Goal: Task Accomplishment & Management: Manage account settings

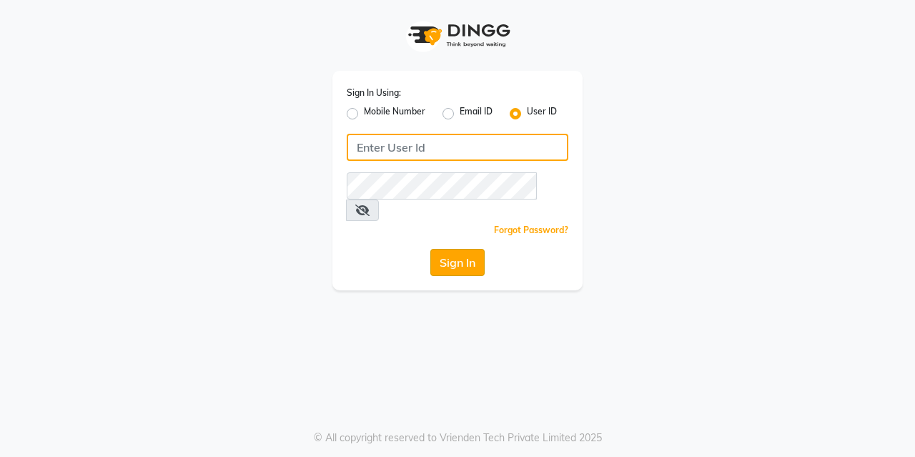
type input "lasuranspa"
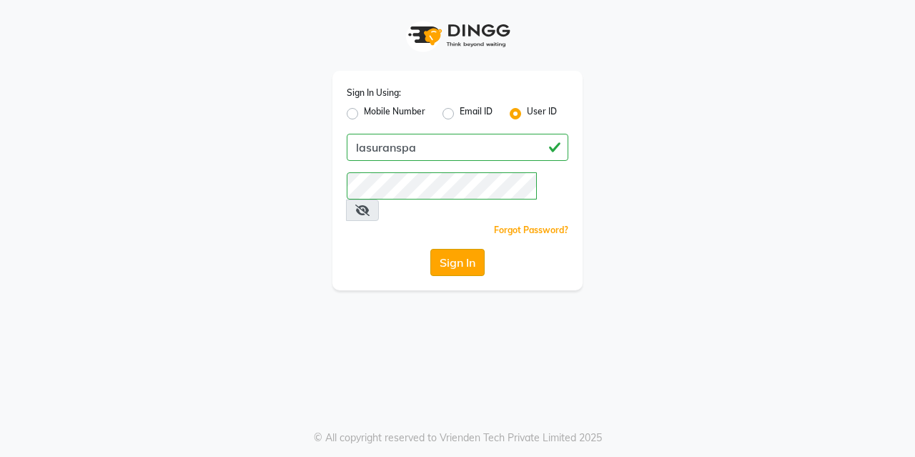
click at [465, 249] on button "Sign In" at bounding box center [457, 262] width 54 height 27
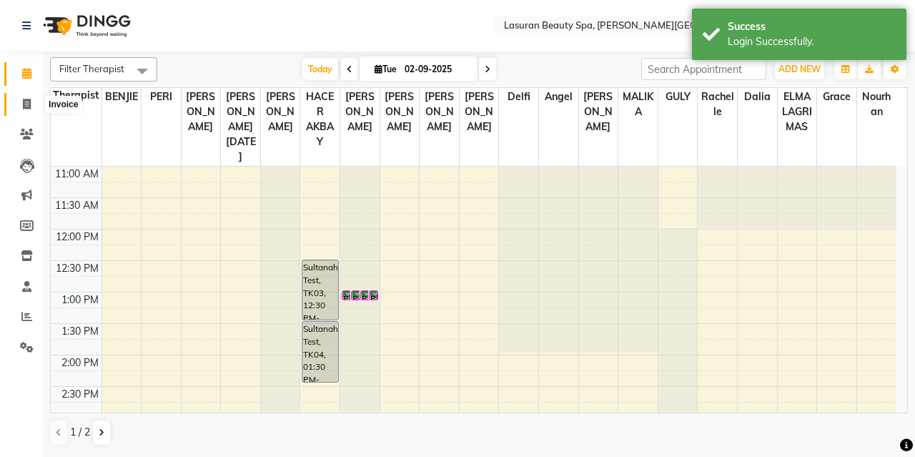
click at [21, 111] on span at bounding box center [26, 104] width 25 height 16
select select "6941"
select select "service"
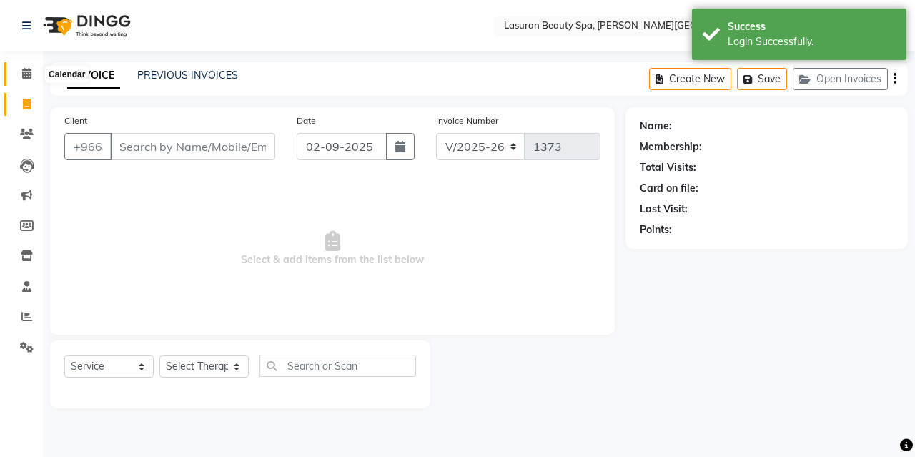
click at [38, 75] on span at bounding box center [26, 74] width 25 height 16
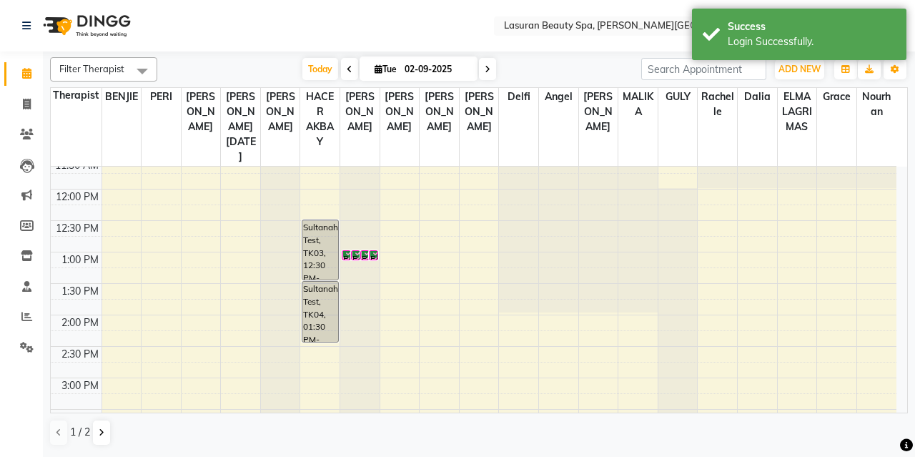
scroll to position [84, 0]
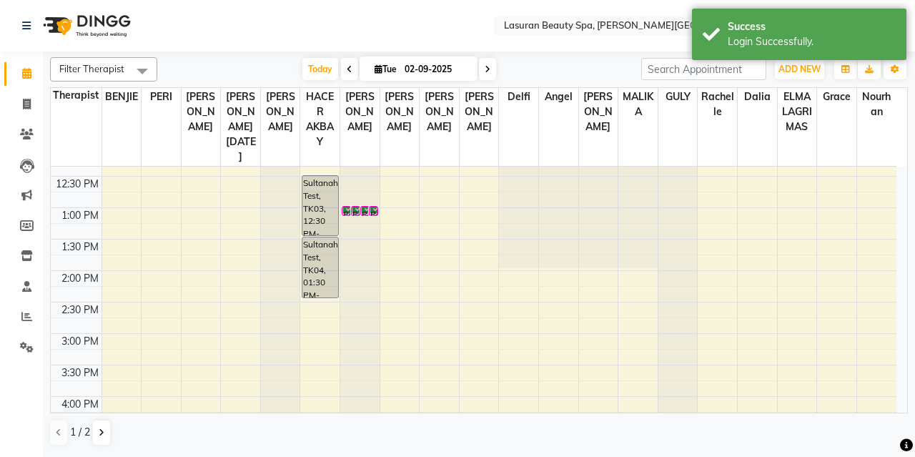
click at [320, 304] on div "11:00 AM 11:30 AM 12:00 PM 12:30 PM 1:00 PM 1:30 PM 2:00 PM 2:30 PM 3:00 PM 3:3…" at bounding box center [473, 427] width 845 height 691
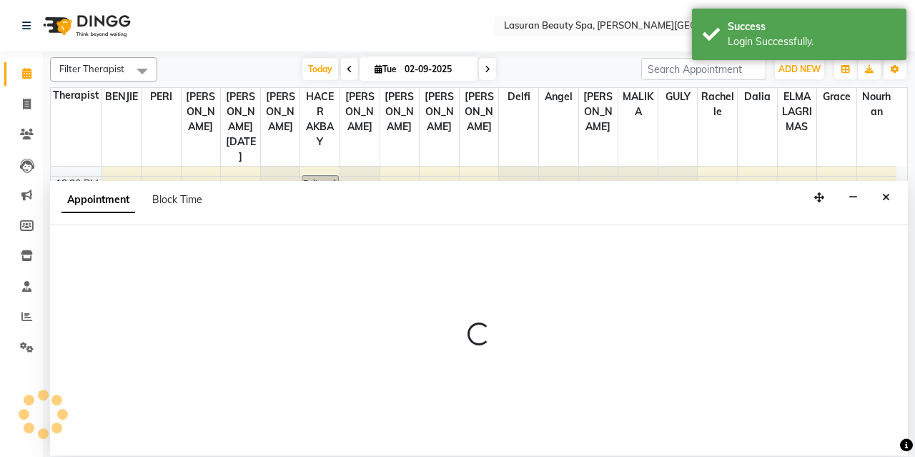
select select "54630"
select select "870"
select select "tentative"
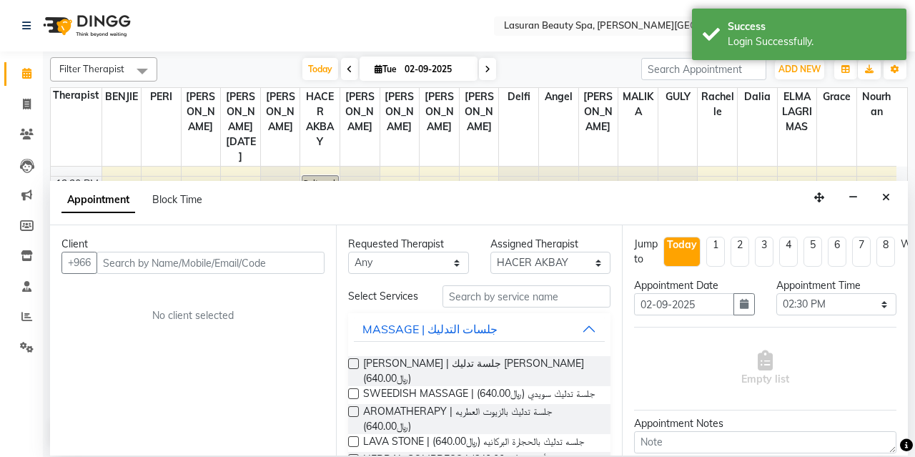
click at [262, 258] on input "text" at bounding box center [210, 263] width 228 height 22
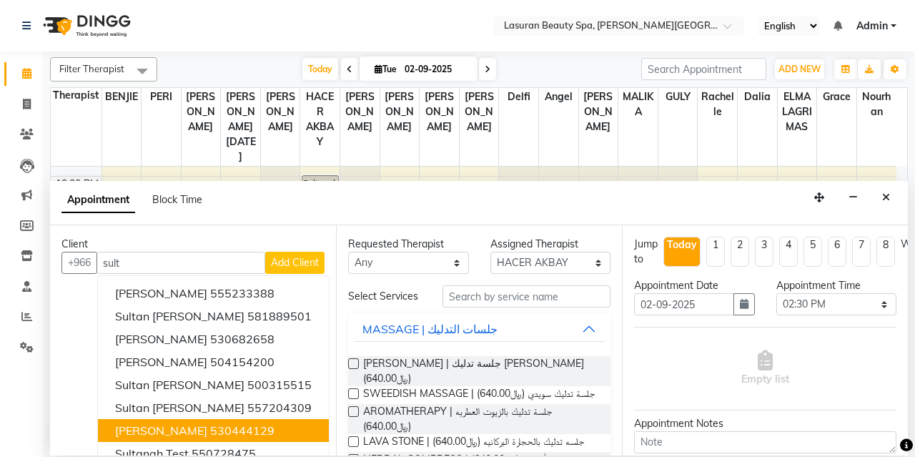
scroll to position [17, 0]
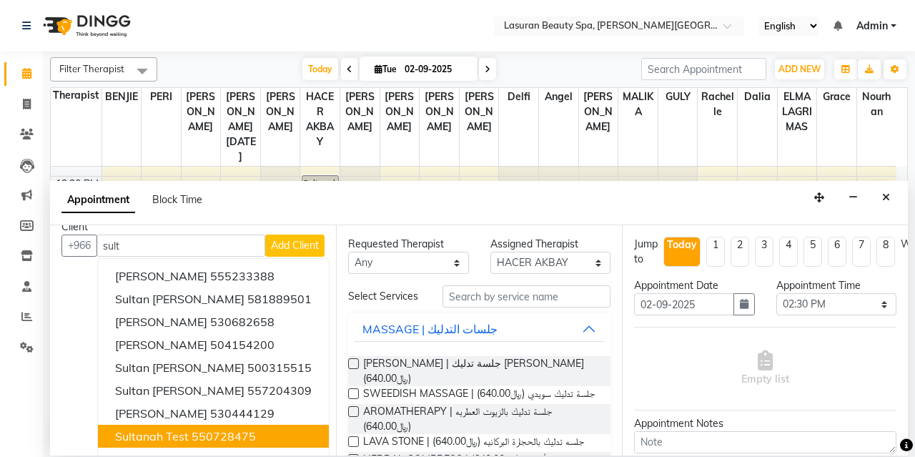
click at [197, 434] on ngb-highlight "550728475" at bounding box center [224, 436] width 64 height 14
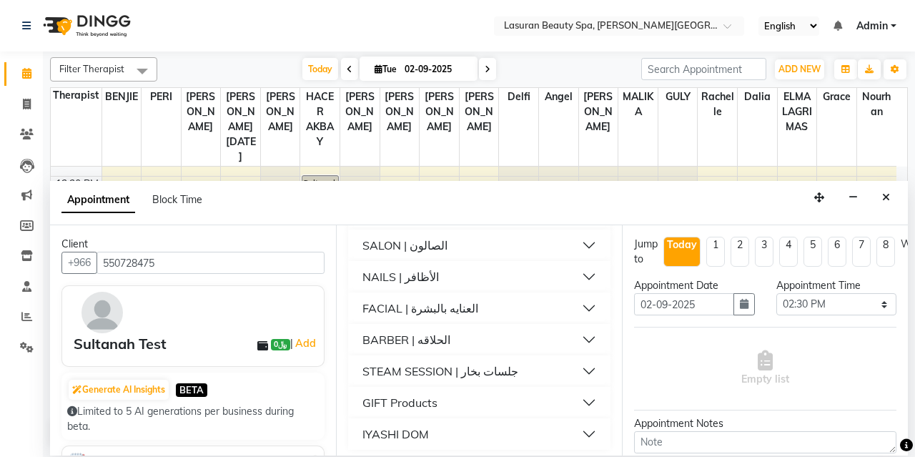
scroll to position [616, 0]
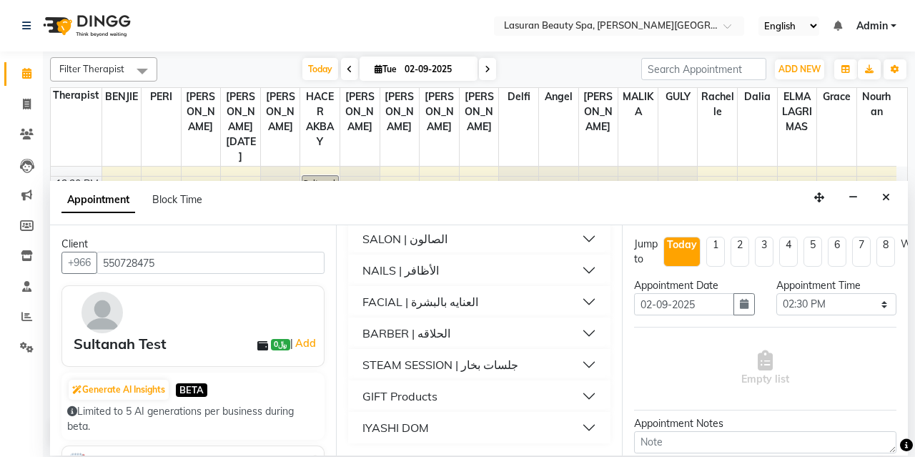
type input "550728475"
click at [466, 331] on button "BARBER | الحلاقه" at bounding box center [479, 333] width 251 height 26
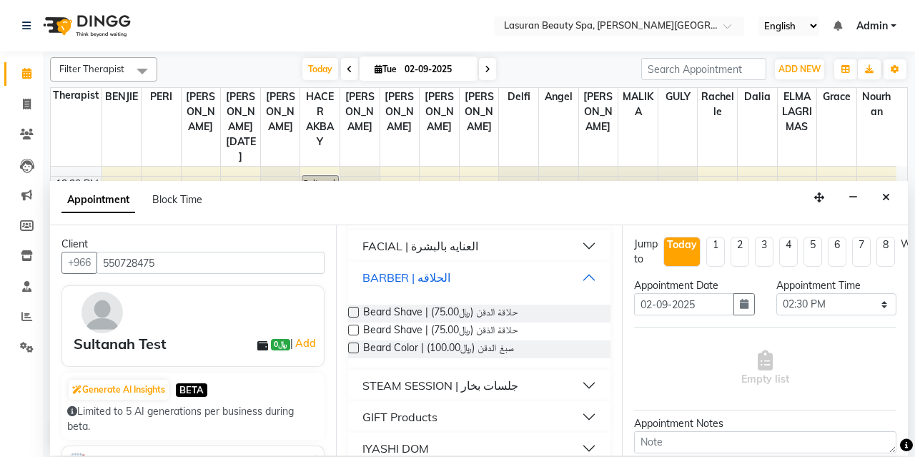
scroll to position [650, 0]
click at [356, 334] on label at bounding box center [353, 329] width 11 height 11
click at [356, 335] on input "checkbox" at bounding box center [352, 330] width 9 height 9
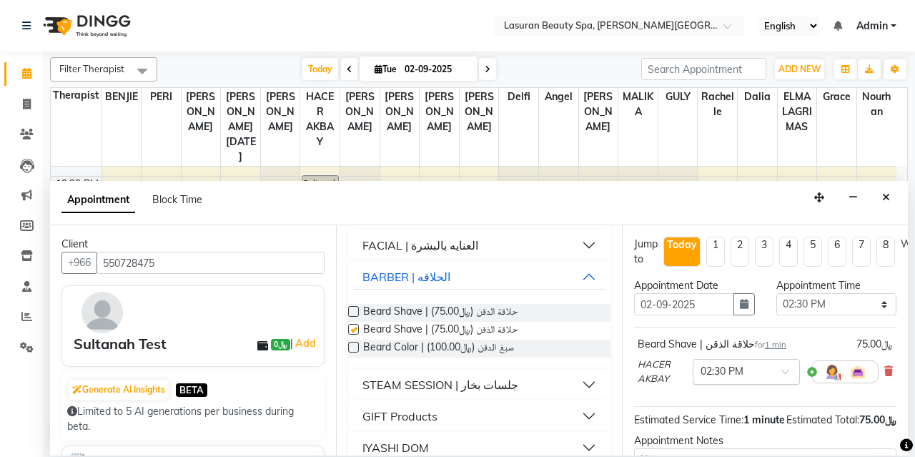
checkbox input "false"
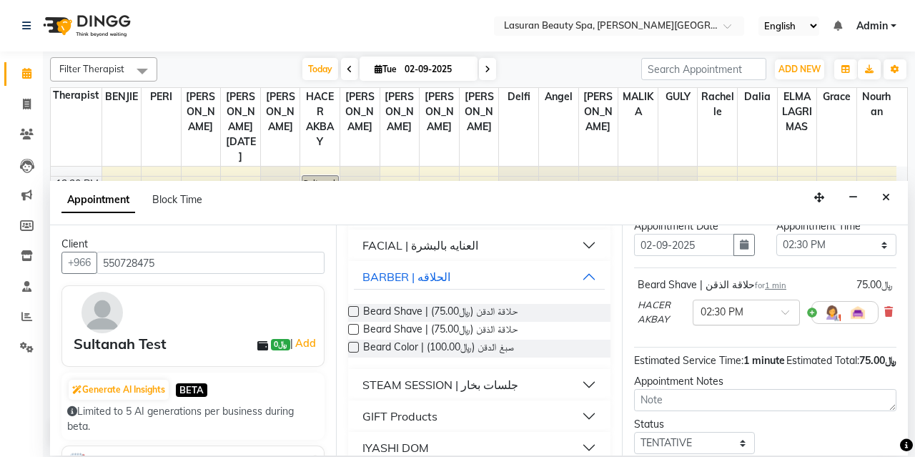
scroll to position [150, 0]
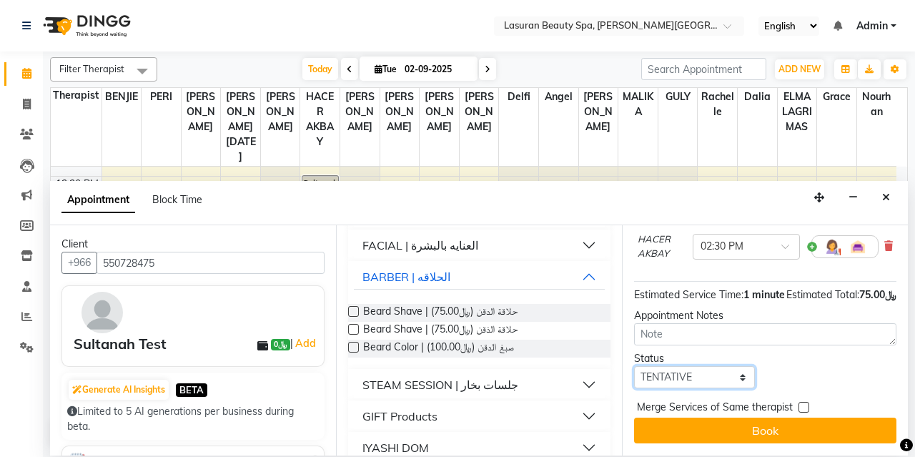
click at [735, 367] on select "Select TENTATIVE CONFIRM CHECK-IN UPCOMING" at bounding box center [694, 377] width 121 height 22
select select "upcoming"
click at [634, 366] on select "Select TENTATIVE CONFIRM CHECK-IN UPCOMING" at bounding box center [694, 377] width 121 height 22
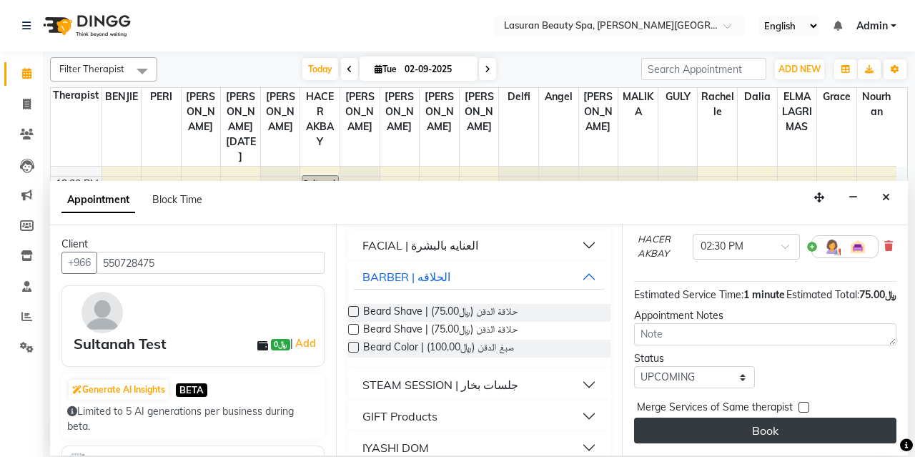
click at [705, 417] on button "Book" at bounding box center [765, 430] width 262 height 26
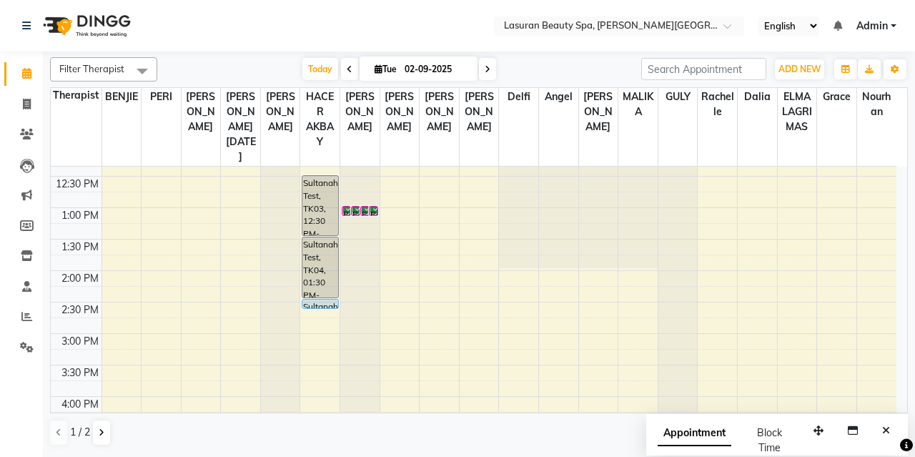
scroll to position [0, 0]
click at [36, 99] on span at bounding box center [26, 104] width 25 height 16
select select "6941"
select select "service"
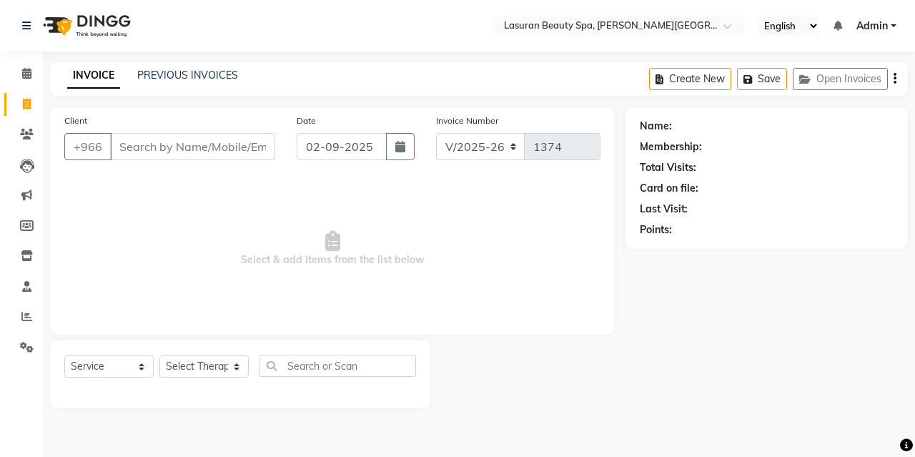
click at [207, 82] on div "INVOICE PREVIOUS INVOICES Create New Save Open Invoices" at bounding box center [479, 79] width 858 height 34
click at [199, 70] on link "PREVIOUS INVOICES" at bounding box center [187, 75] width 101 height 13
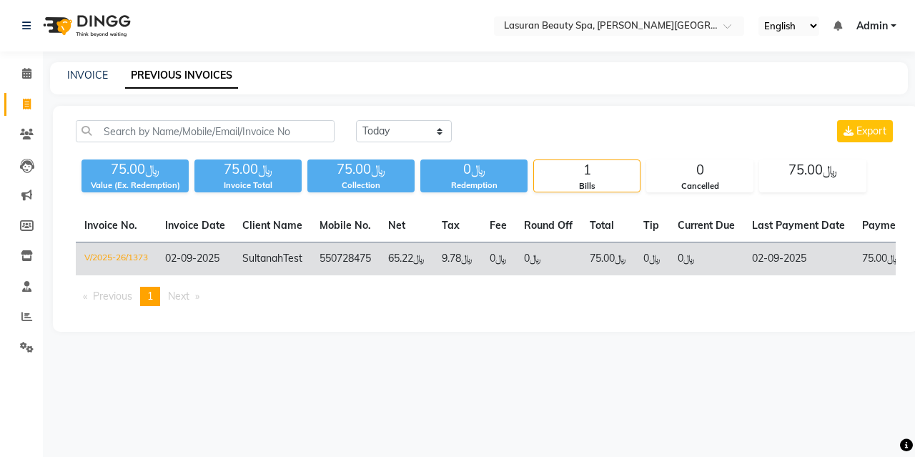
click at [281, 264] on td "Sultanah Test" at bounding box center [272, 259] width 77 height 34
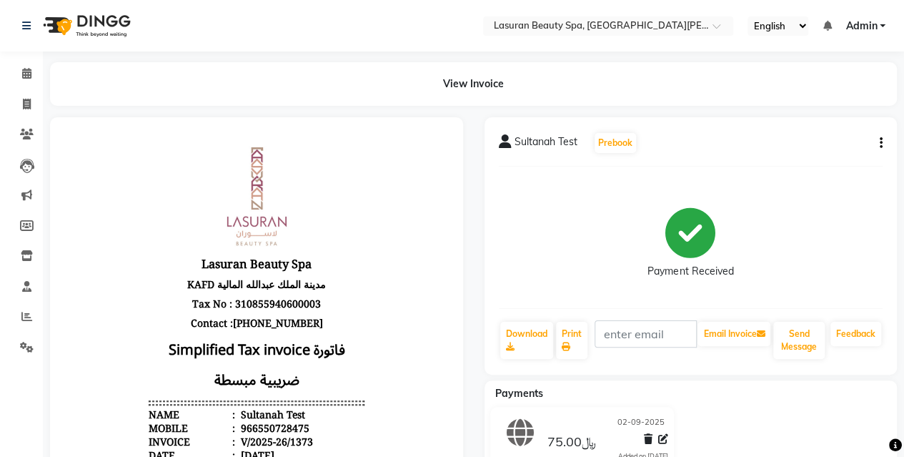
click at [886, 139] on div "Sultanah Test Prebook Payment Received Download Print Email Invoice Send Messag…" at bounding box center [691, 245] width 413 height 257
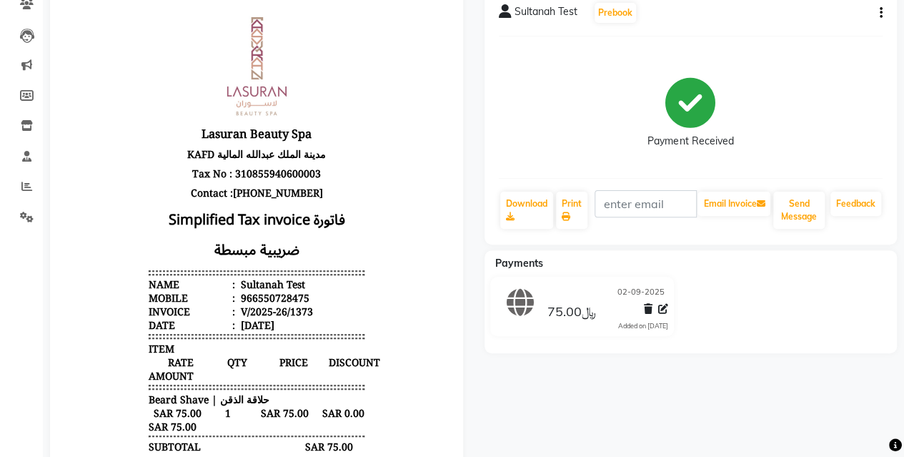
scroll to position [94, 0]
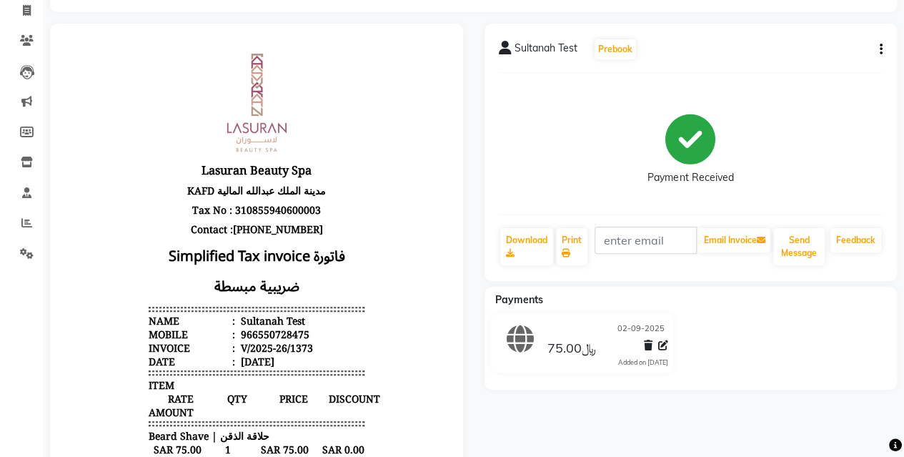
click at [878, 51] on button "button" at bounding box center [878, 49] width 9 height 15
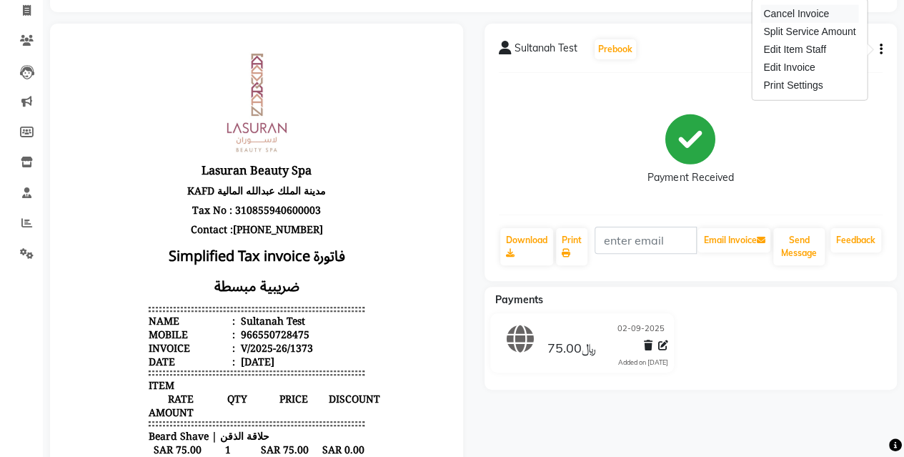
click at [799, 7] on div "Cancel Invoice" at bounding box center [809, 14] width 98 height 18
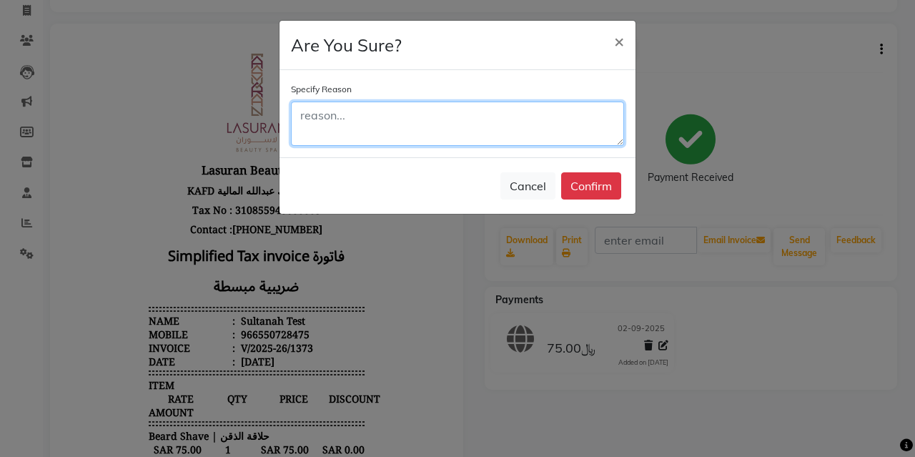
click at [497, 121] on textarea at bounding box center [457, 123] width 333 height 44
click at [359, 119] on textarea "For Testing Purpose" at bounding box center [457, 123] width 333 height 44
type textarea "For Testing Purpose"
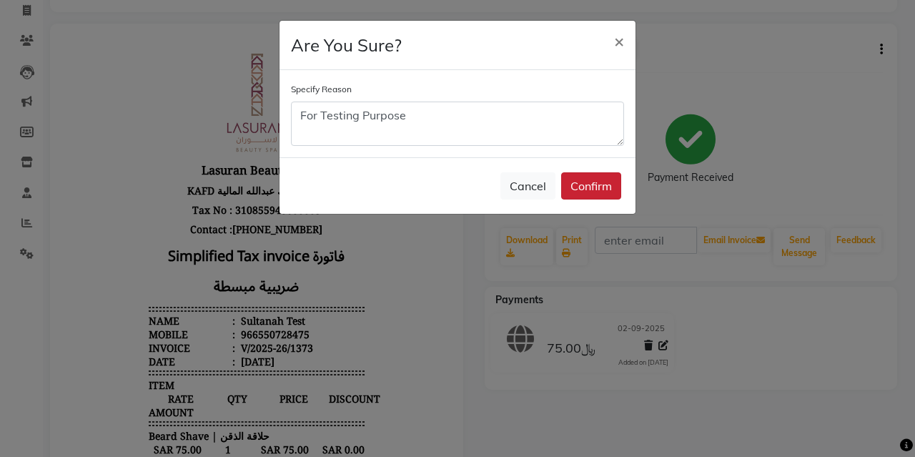
click at [585, 174] on button "Confirm" at bounding box center [591, 185] width 60 height 27
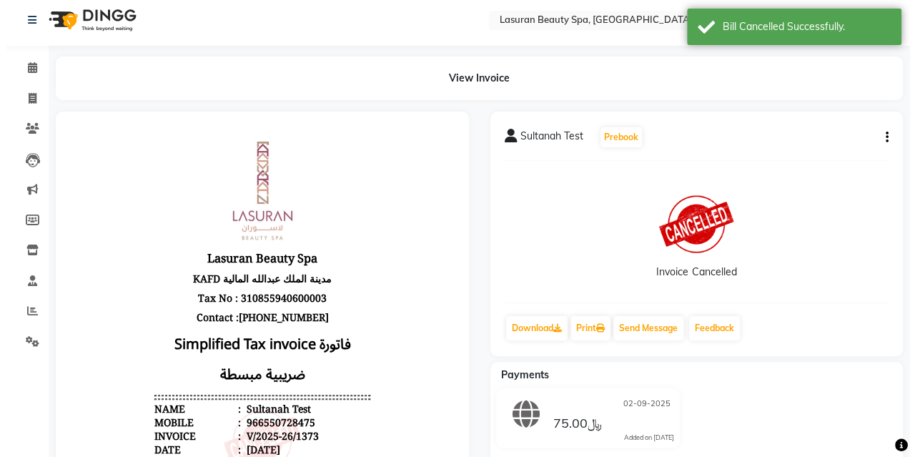
scroll to position [0, 0]
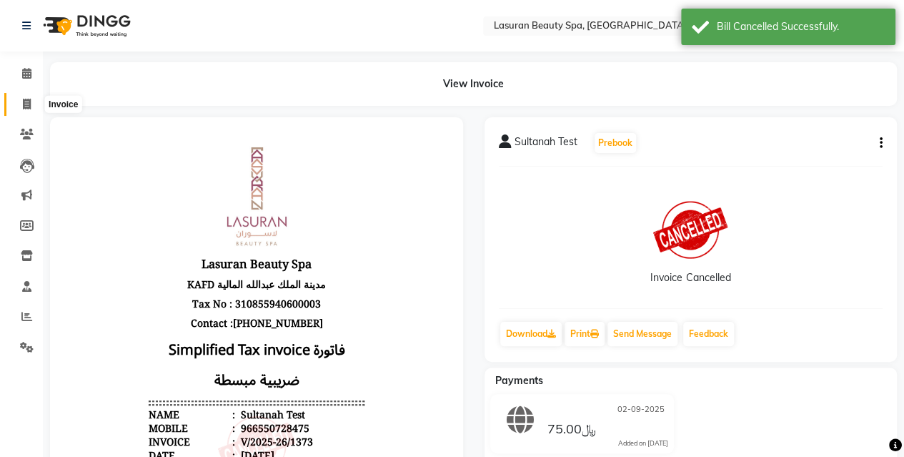
click at [33, 98] on span at bounding box center [26, 104] width 25 height 16
select select "service"
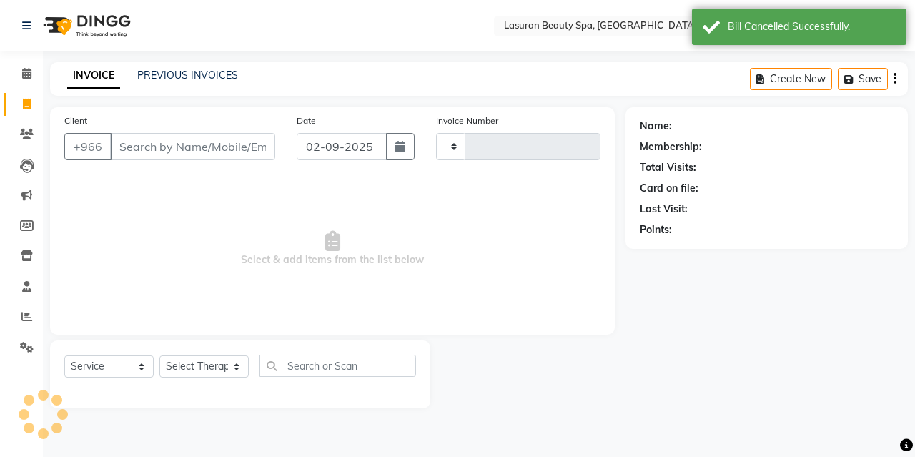
type input "1374"
select select "6941"
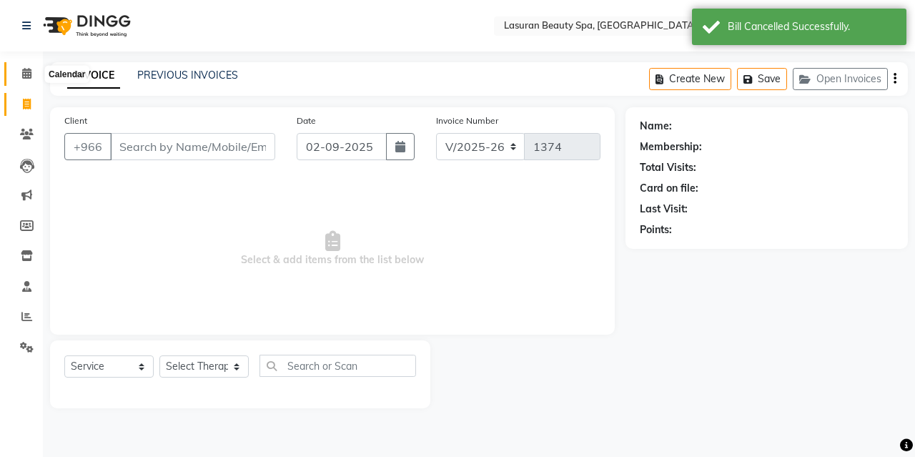
click at [31, 74] on icon at bounding box center [26, 73] width 9 height 11
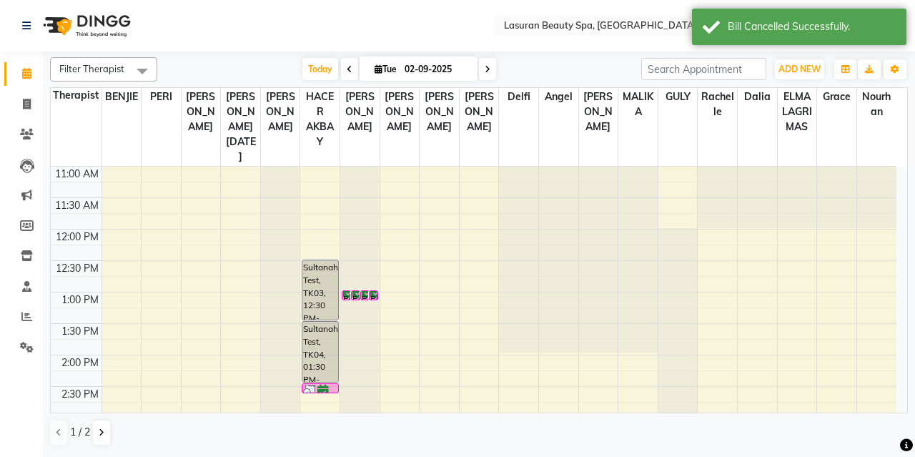
scroll to position [37, 0]
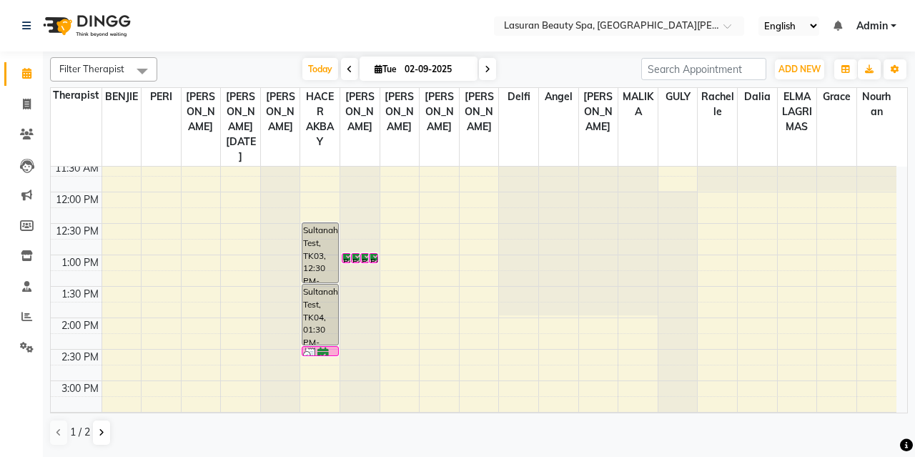
click at [345, 254] on div "Poi Anis, TK02, 01:00 PM-01:01 PM, ADD ONS [MEDICAL_DATA] REMOVAL | إزالة الكال…" at bounding box center [346, 258] width 8 height 9
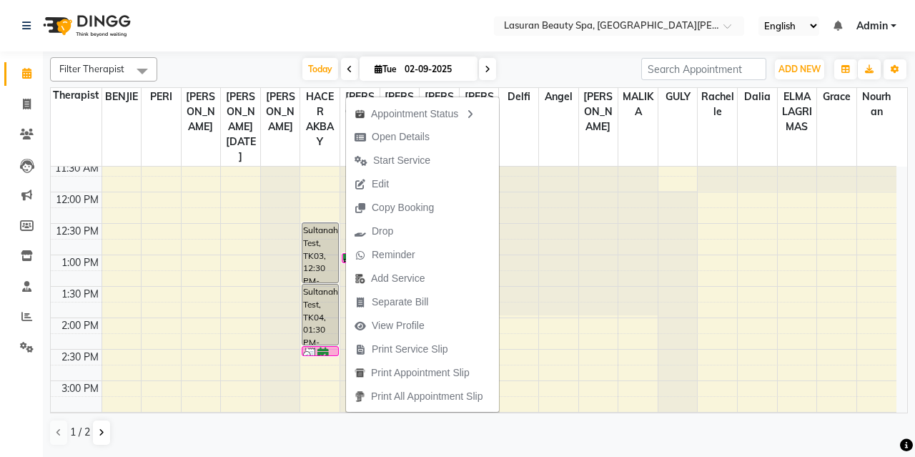
click at [326, 354] on icon at bounding box center [322, 354] width 11 height 1
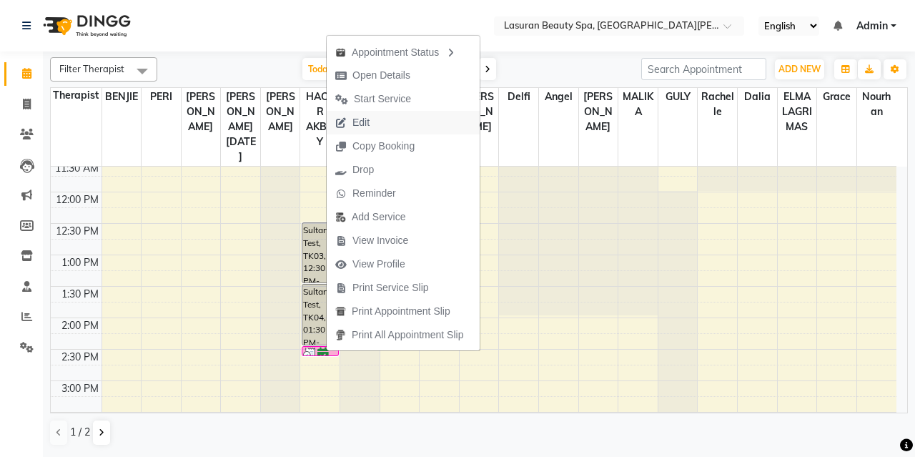
click at [359, 129] on span "Edit" at bounding box center [360, 122] width 17 height 15
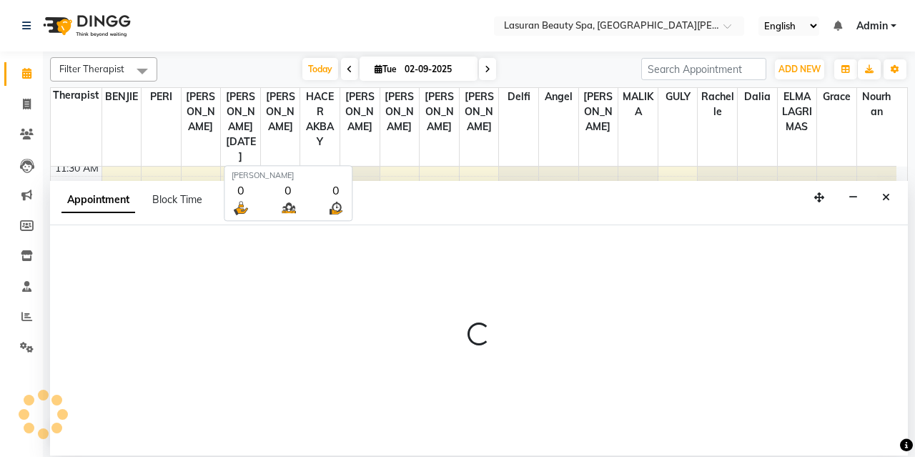
select select "tentative"
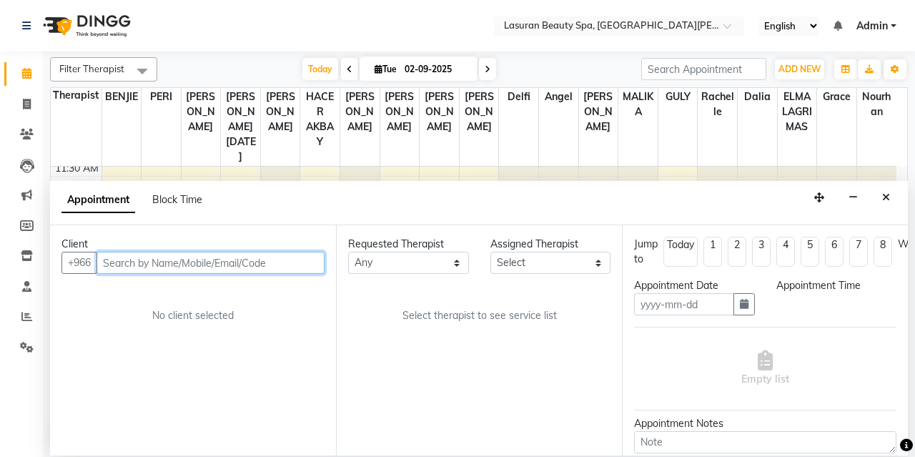
type input "02-09-2025"
select select "confirm booking"
select select "870"
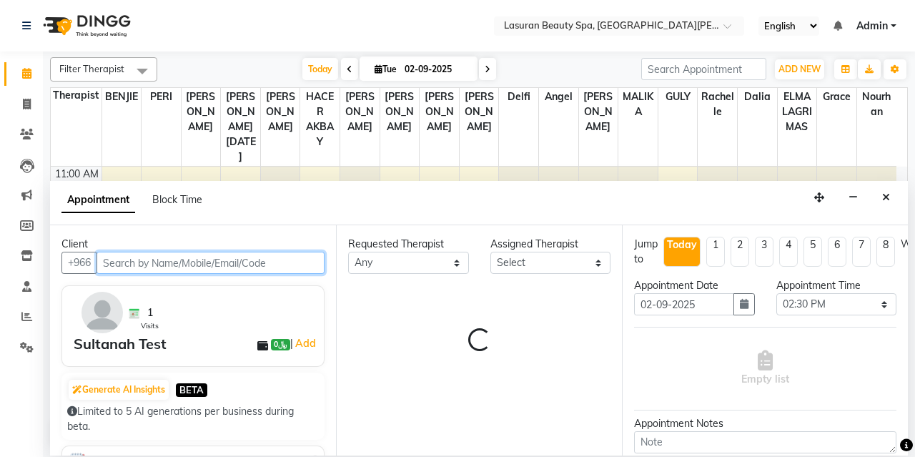
select select "54630"
select select "3459"
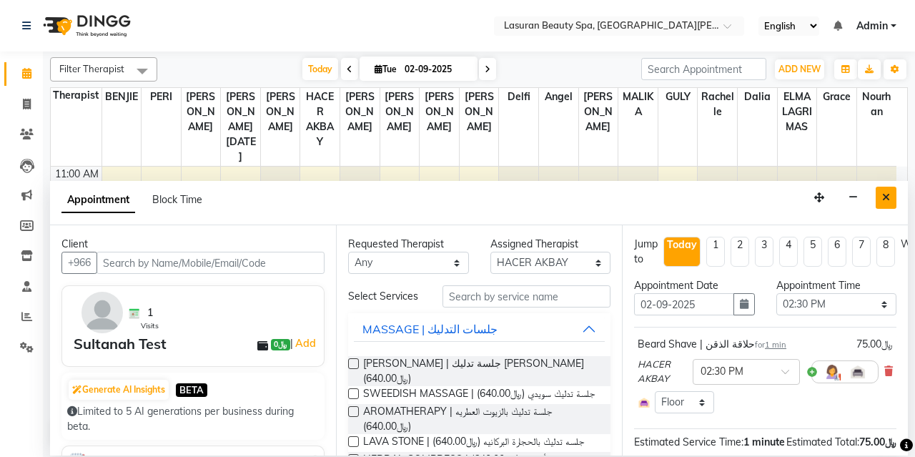
click at [881, 192] on button "Close" at bounding box center [885, 198] width 21 height 22
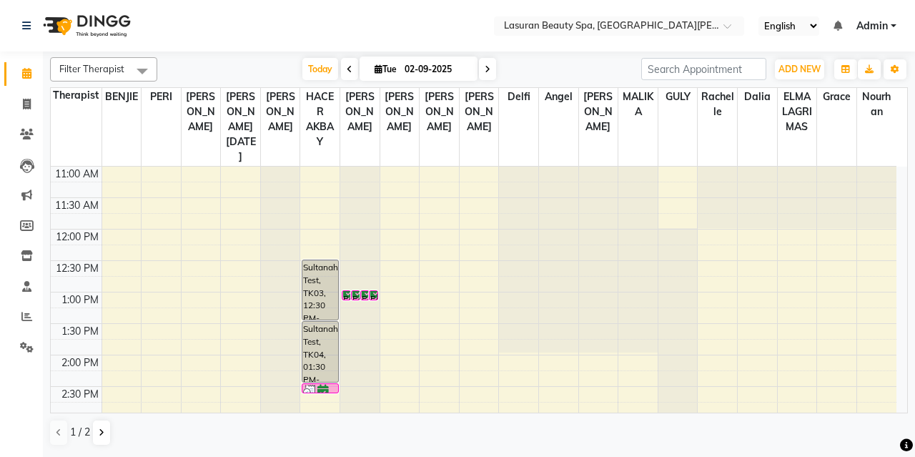
click at [329, 385] on div at bounding box center [320, 392] width 34 height 14
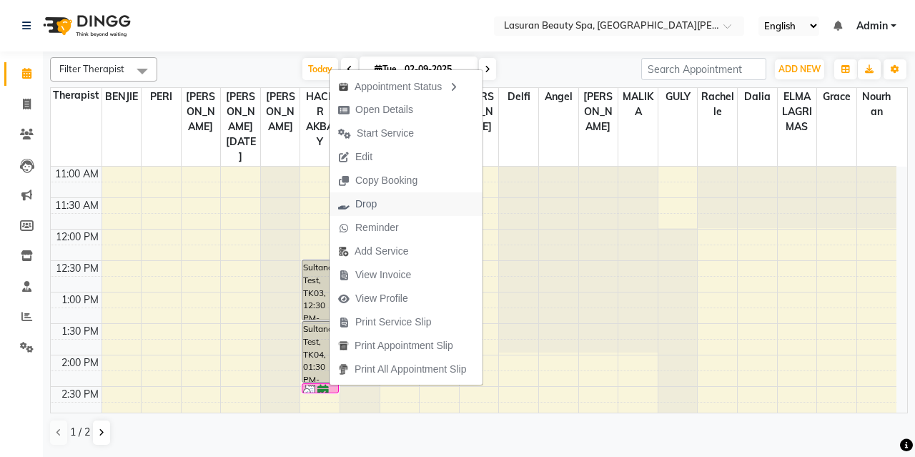
click at [372, 202] on span "Drop" at bounding box center [365, 204] width 21 height 15
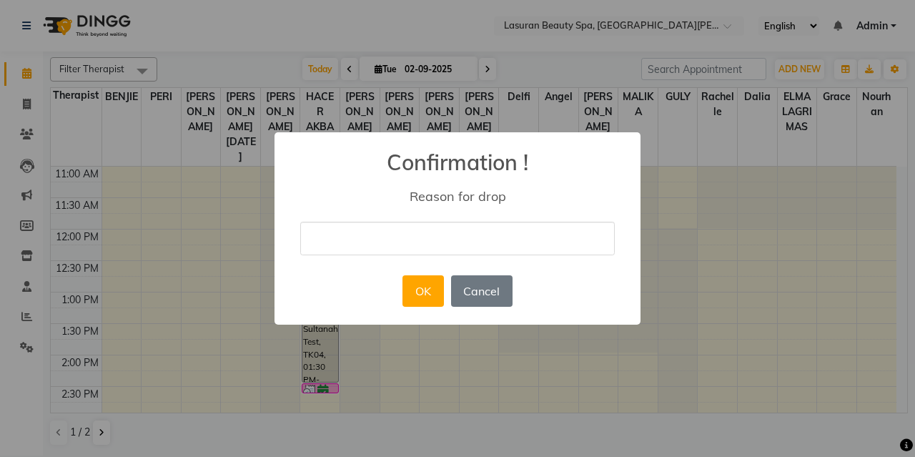
click at [422, 239] on input "text" at bounding box center [457, 239] width 314 height 34
type input "For Testing"
click at [429, 291] on button "OK" at bounding box center [422, 290] width 41 height 31
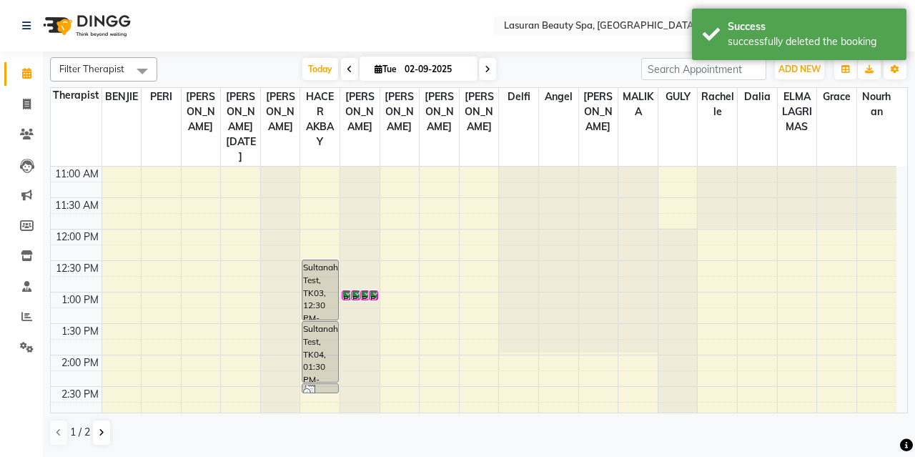
click at [366, 292] on div "Poi Anis, TK02, 01:00 PM-01:01 PM, GELISH GEL REMOVAL | إزالة جل الاظافر" at bounding box center [365, 295] width 8 height 9
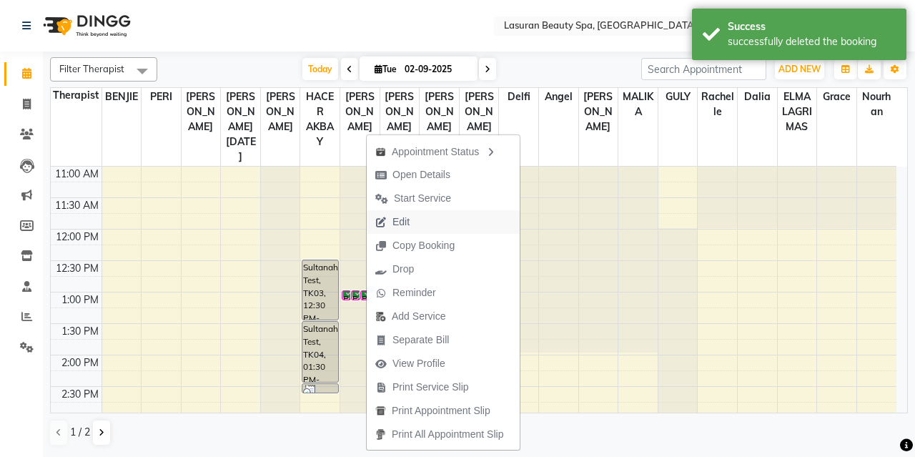
click at [395, 222] on span "Edit" at bounding box center [400, 221] width 17 height 15
select select "confirm booking"
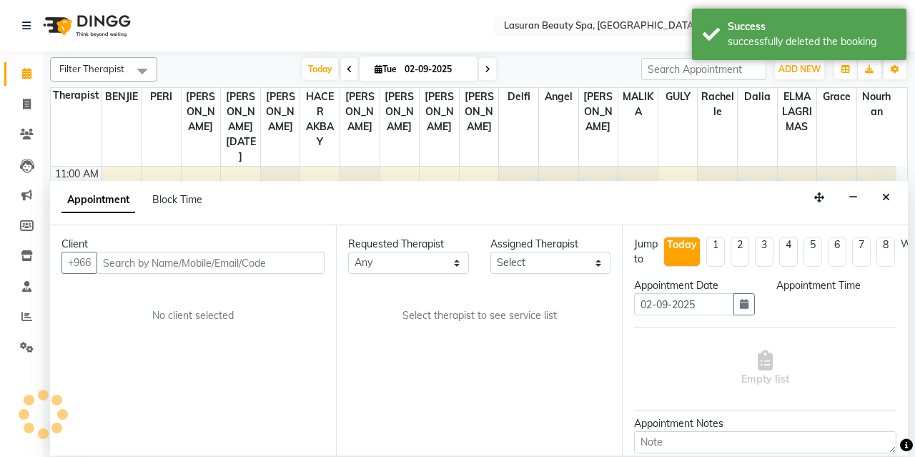
select select "54634"
select select "780"
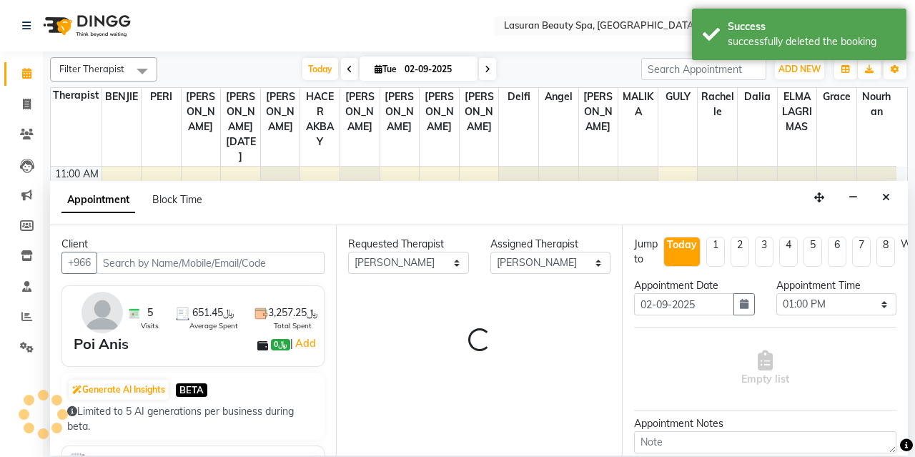
select select "4097"
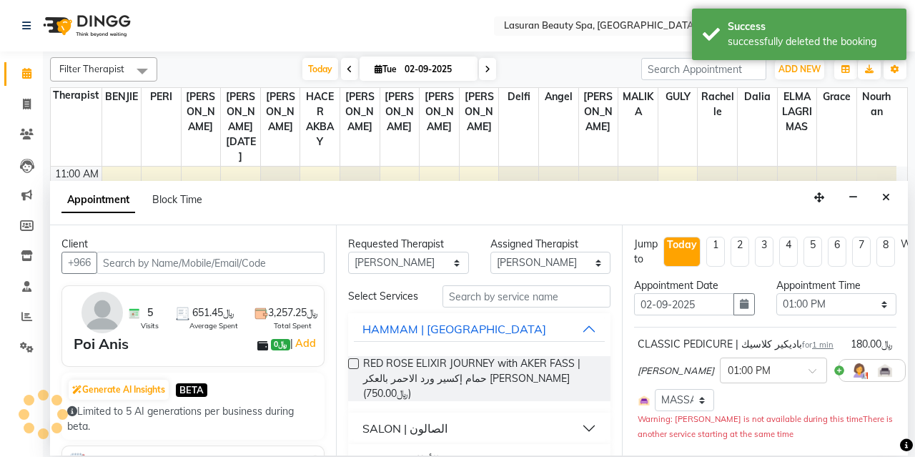
select select "3459"
click at [893, 195] on button "Close" at bounding box center [885, 198] width 21 height 22
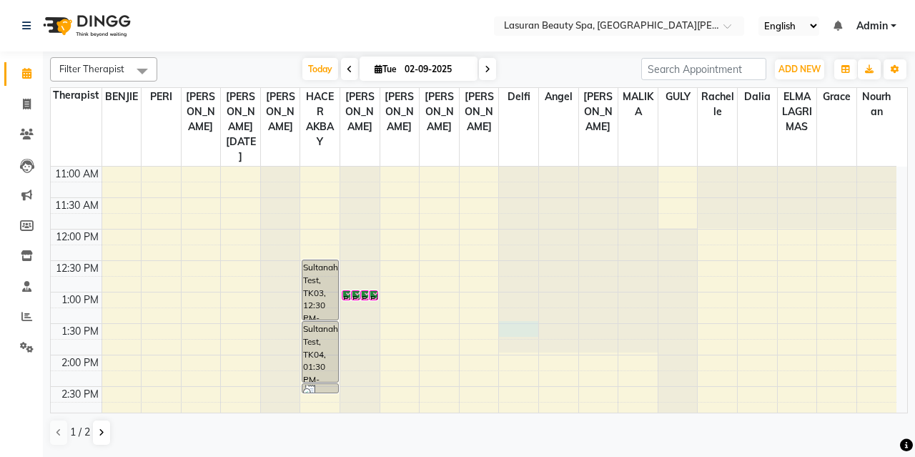
click at [534, 167] on div at bounding box center [518, 167] width 39 height 0
select select "66975"
select select "tentative"
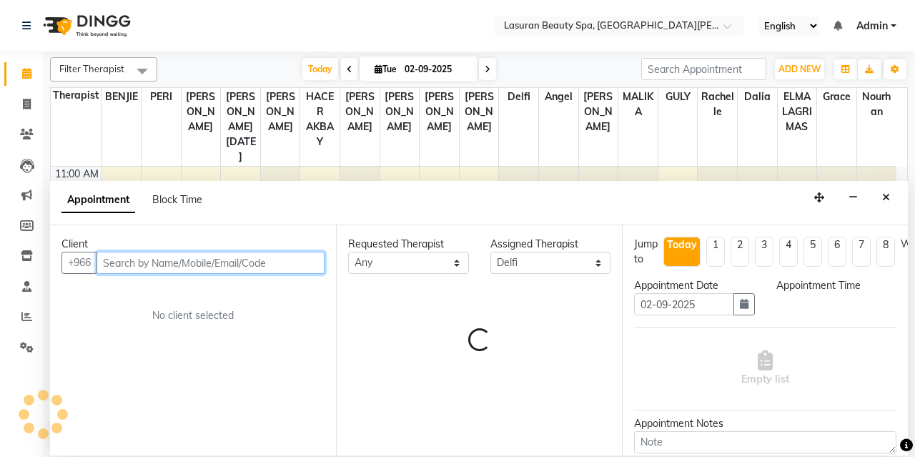
select select "810"
